Goal: Information Seeking & Learning: Learn about a topic

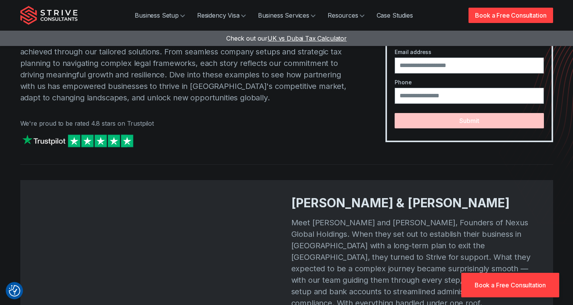
scroll to position [67, 0]
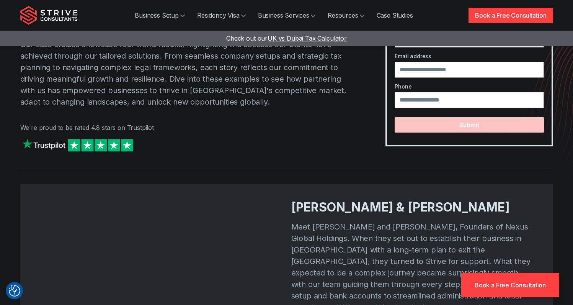
click at [52, 20] on img "Strive Consultants" at bounding box center [48, 15] width 57 height 19
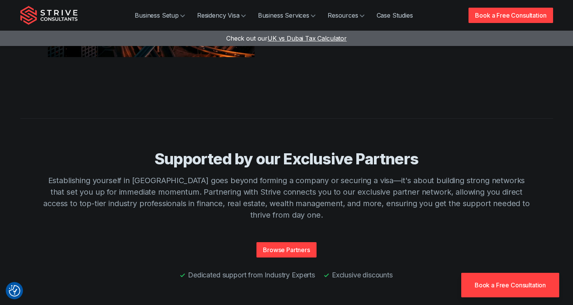
scroll to position [1714, 0]
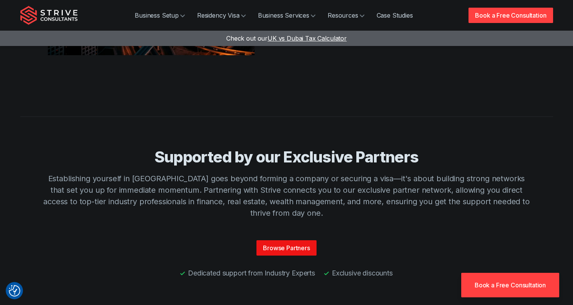
click at [290, 240] on link "Browse Partners" at bounding box center [286, 247] width 60 height 15
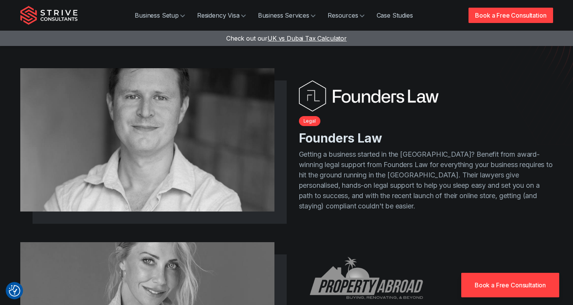
scroll to position [147, 0]
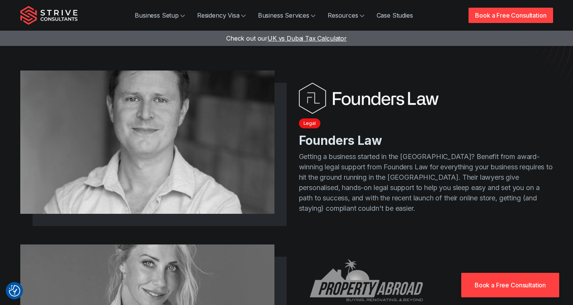
click at [309, 118] on span "Legal" at bounding box center [309, 123] width 21 height 10
drag, startPoint x: 315, startPoint y: 123, endPoint x: 337, endPoint y: 133, distance: 24.7
click at [315, 123] on header "Legal Founders Law" at bounding box center [426, 132] width 254 height 31
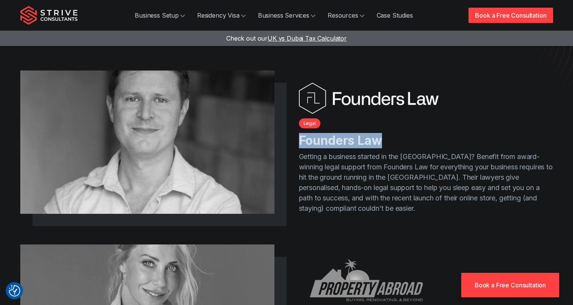
drag, startPoint x: 407, startPoint y: 137, endPoint x: 293, endPoint y: 134, distance: 113.7
click at [293, 134] on article "Legal Founders Law Getting a business started in the UAE? Benefit from award-wi…" at bounding box center [286, 148] width 533 height 143
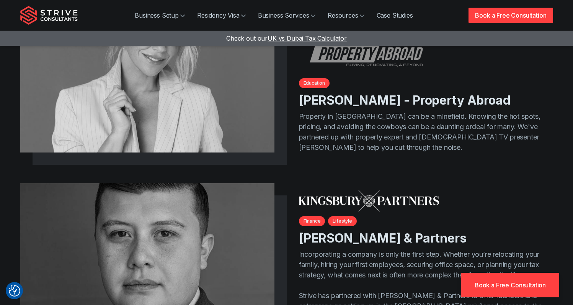
scroll to position [381, 0]
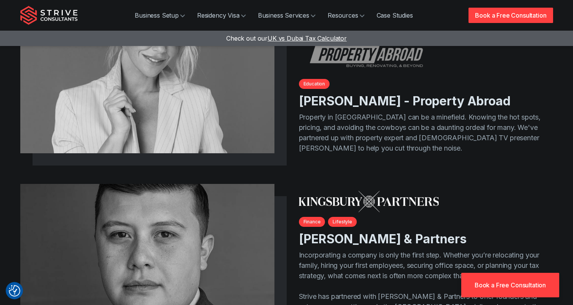
click at [545, 124] on p "Property in Dubai can be a minefield. Knowing the hot spots, pricing, and avoid…" at bounding box center [426, 132] width 254 height 41
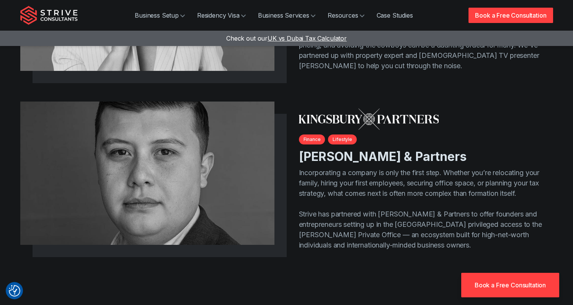
scroll to position [466, 0]
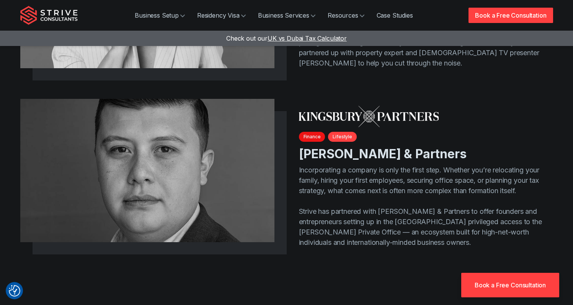
click at [313, 132] on span "Finance" at bounding box center [312, 137] width 26 height 10
click at [353, 119] on img at bounding box center [369, 116] width 140 height 21
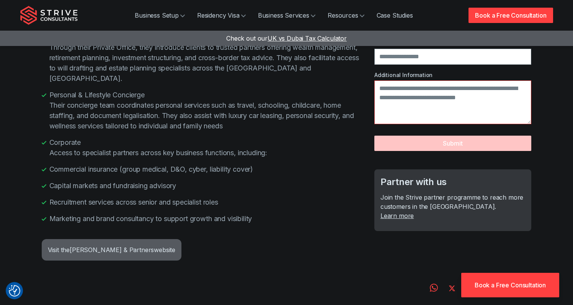
scroll to position [335, 0]
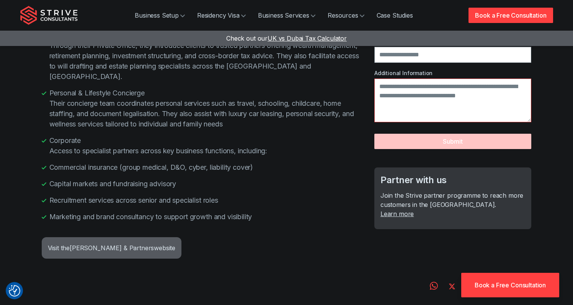
click at [414, 209] on link "Learn more" at bounding box center [396, 213] width 33 height 9
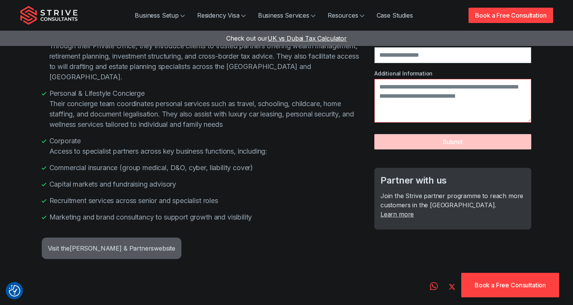
scroll to position [335, 0]
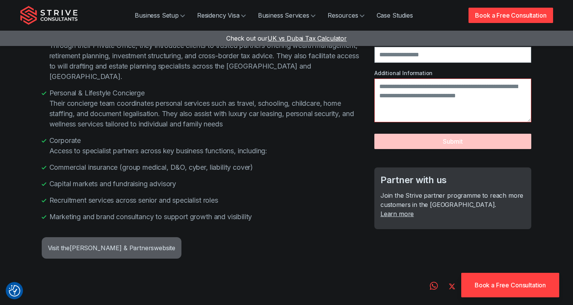
click at [414, 209] on link "Learn more" at bounding box center [396, 213] width 33 height 9
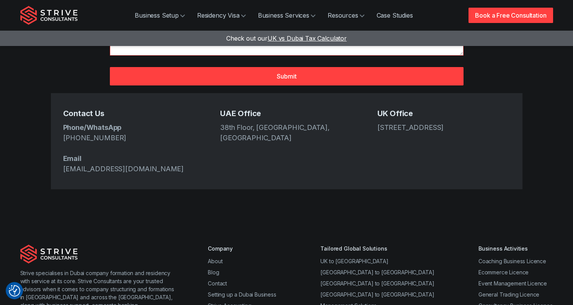
scroll to position [300, 0]
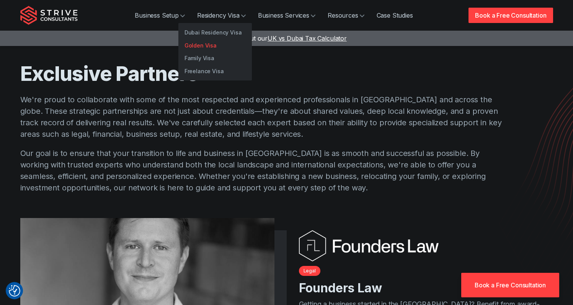
click at [220, 48] on link "Golden Visa" at bounding box center [214, 45] width 73 height 13
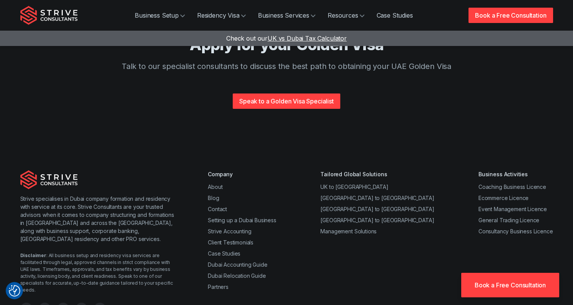
scroll to position [1740, 0]
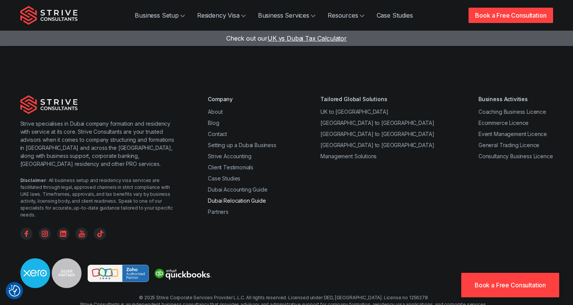
click at [255, 197] on link "Dubai Relocation Guide" at bounding box center [237, 200] width 58 height 7
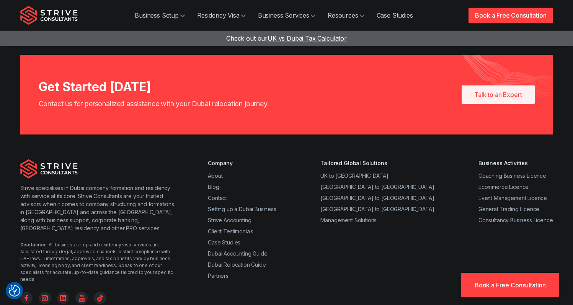
scroll to position [774, 0]
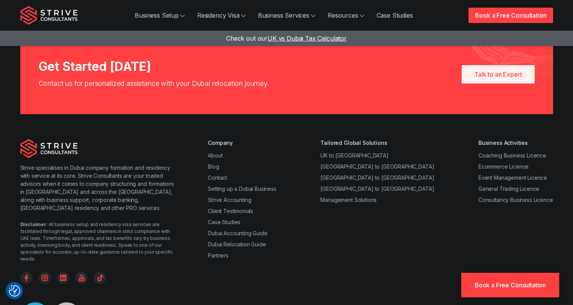
click at [364, 151] on ul "UK to Dubai Australia to Dubai Canada to Dubai USA to Dubai Management Solutions" at bounding box center [377, 177] width 114 height 52
click at [366, 152] on link "UK to [GEOGRAPHIC_DATA]" at bounding box center [354, 155] width 68 height 7
click at [241, 207] on link "Client Testimonials" at bounding box center [231, 210] width 46 height 7
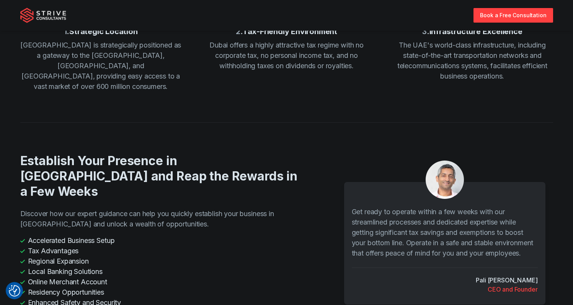
scroll to position [1527, 0]
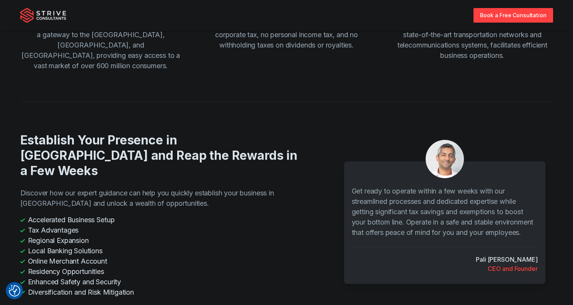
click at [43, 10] on img at bounding box center [43, 15] width 46 height 15
click at [46, 15] on img at bounding box center [43, 15] width 46 height 15
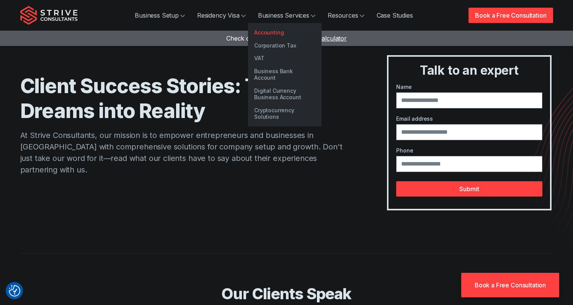
click at [284, 38] on link "Accounting" at bounding box center [284, 32] width 73 height 13
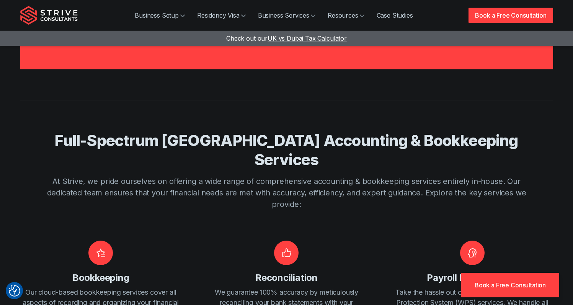
scroll to position [867, 0]
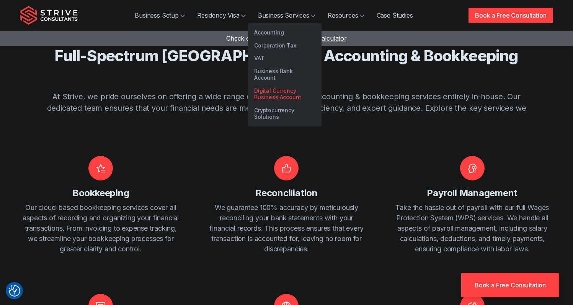
click at [295, 93] on link "Digital Currency Business Account" at bounding box center [284, 94] width 73 height 20
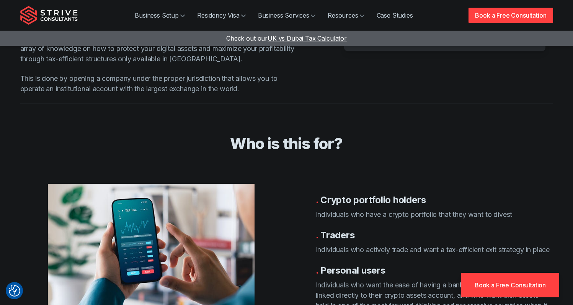
scroll to position [425, 0]
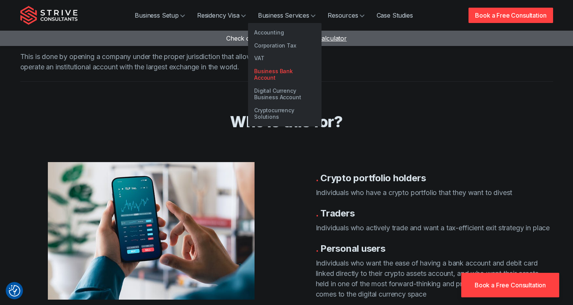
click at [295, 74] on link "Business Bank Account" at bounding box center [284, 75] width 73 height 20
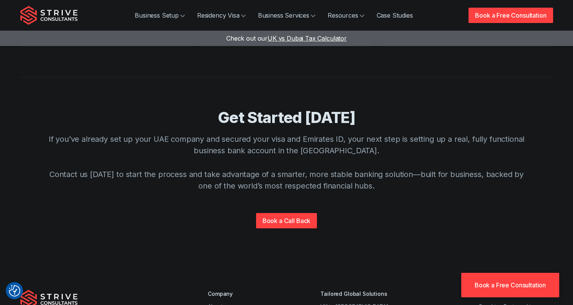
scroll to position [2557, 0]
